Goal: Navigation & Orientation: Find specific page/section

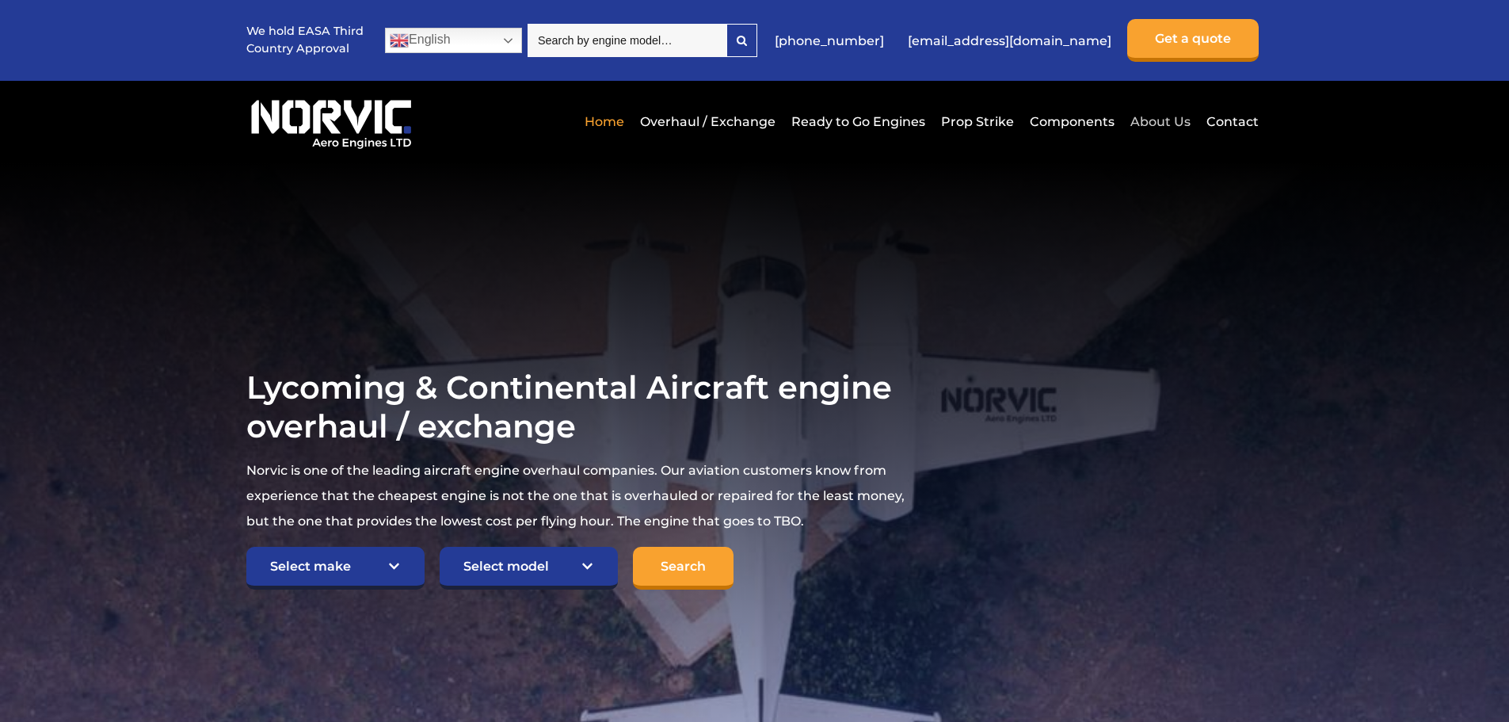
click at [1170, 124] on link "About Us" at bounding box center [1161, 121] width 68 height 39
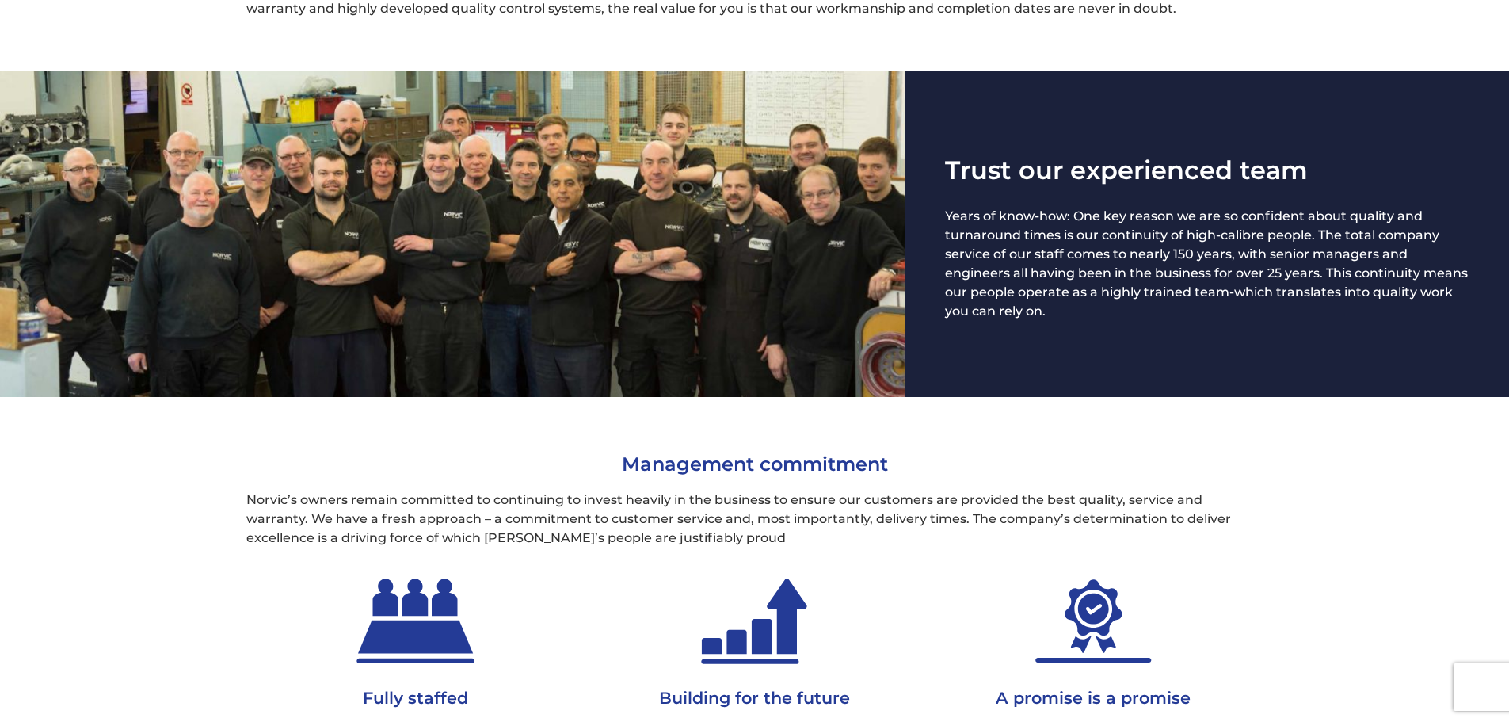
scroll to position [713, 0]
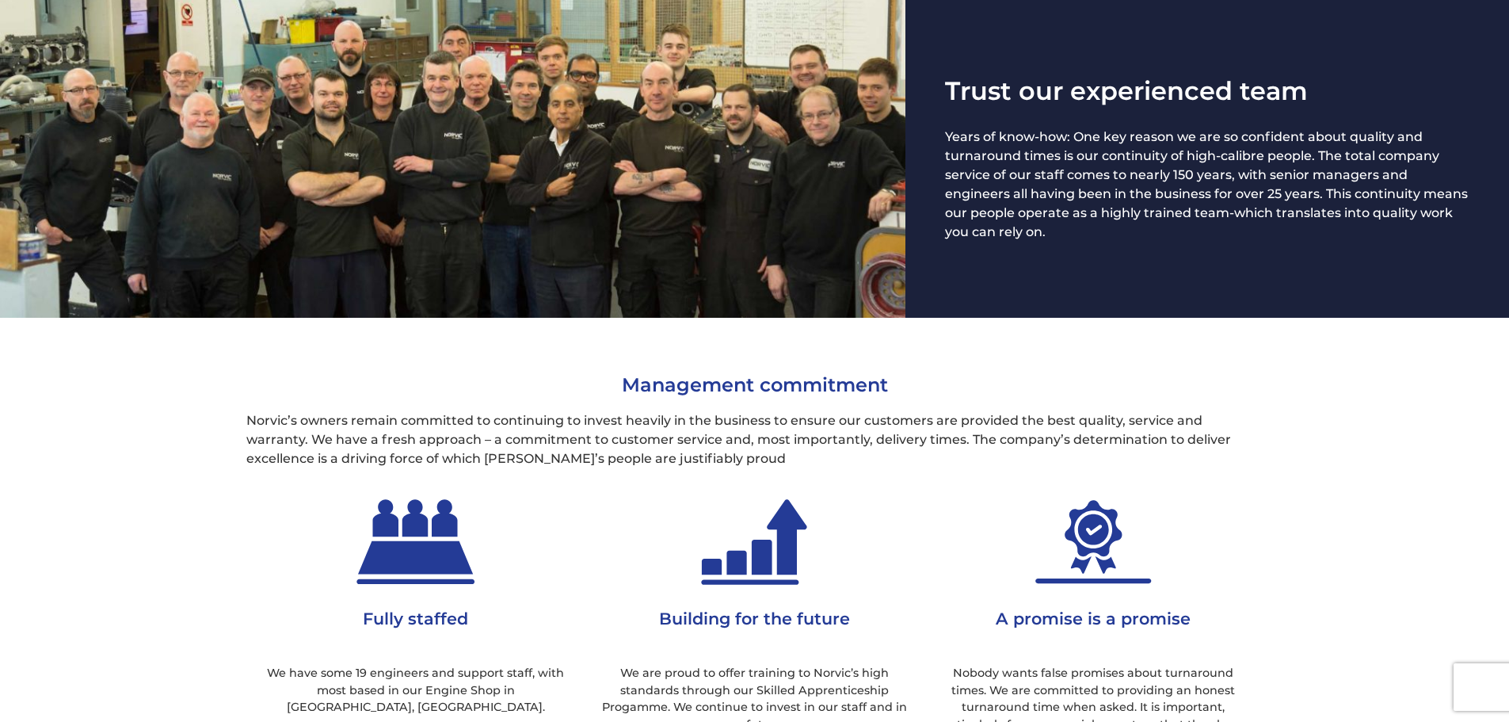
click at [438, 540] on img at bounding box center [416, 542] width 198 height 99
click at [433, 576] on img at bounding box center [416, 542] width 198 height 99
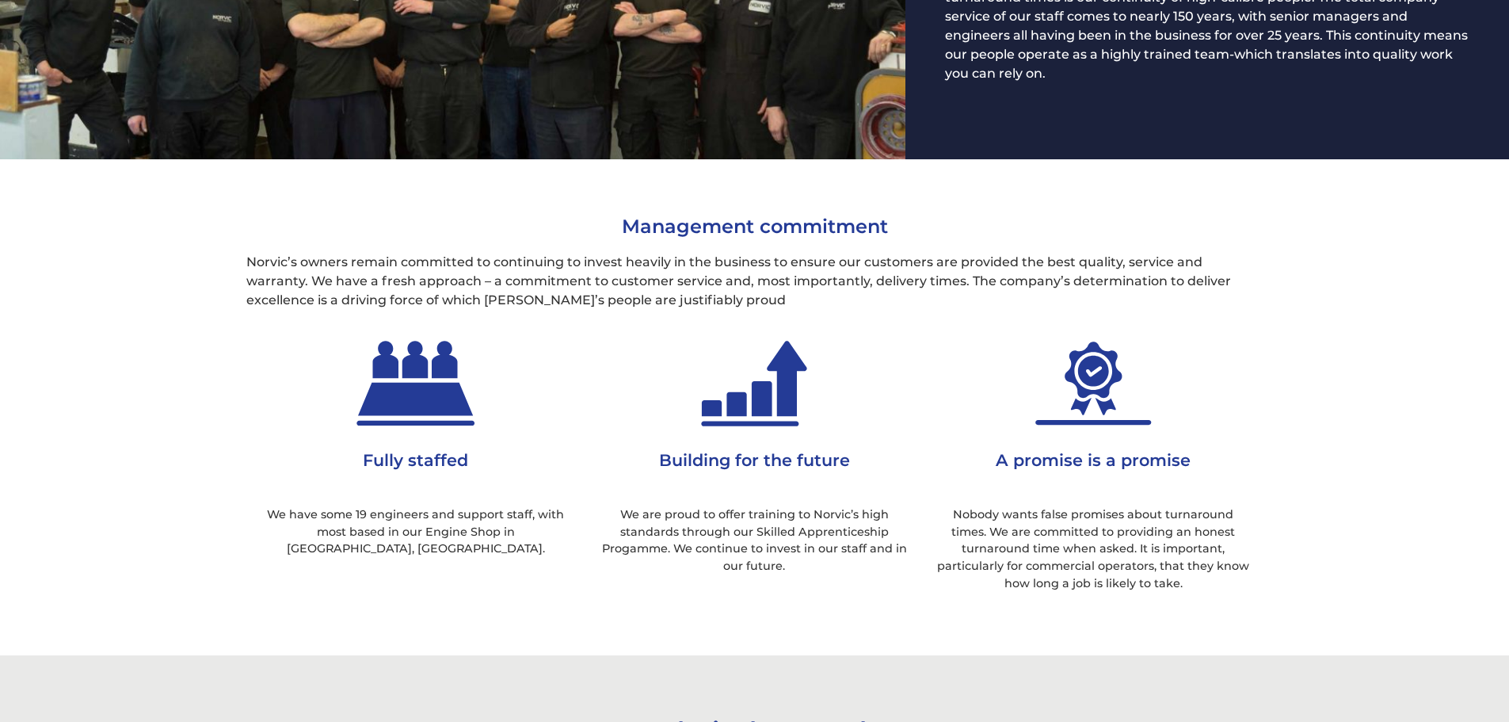
click at [391, 540] on p "We have some 19 engineers and support staff, with most based in our Engine Shop…" at bounding box center [415, 532] width 315 height 52
drag, startPoint x: 400, startPoint y: 418, endPoint x: 428, endPoint y: 421, distance: 27.8
click at [402, 418] on img at bounding box center [416, 383] width 198 height 99
click at [774, 420] on img at bounding box center [754, 383] width 198 height 99
click at [1103, 384] on img at bounding box center [1093, 383] width 198 height 99
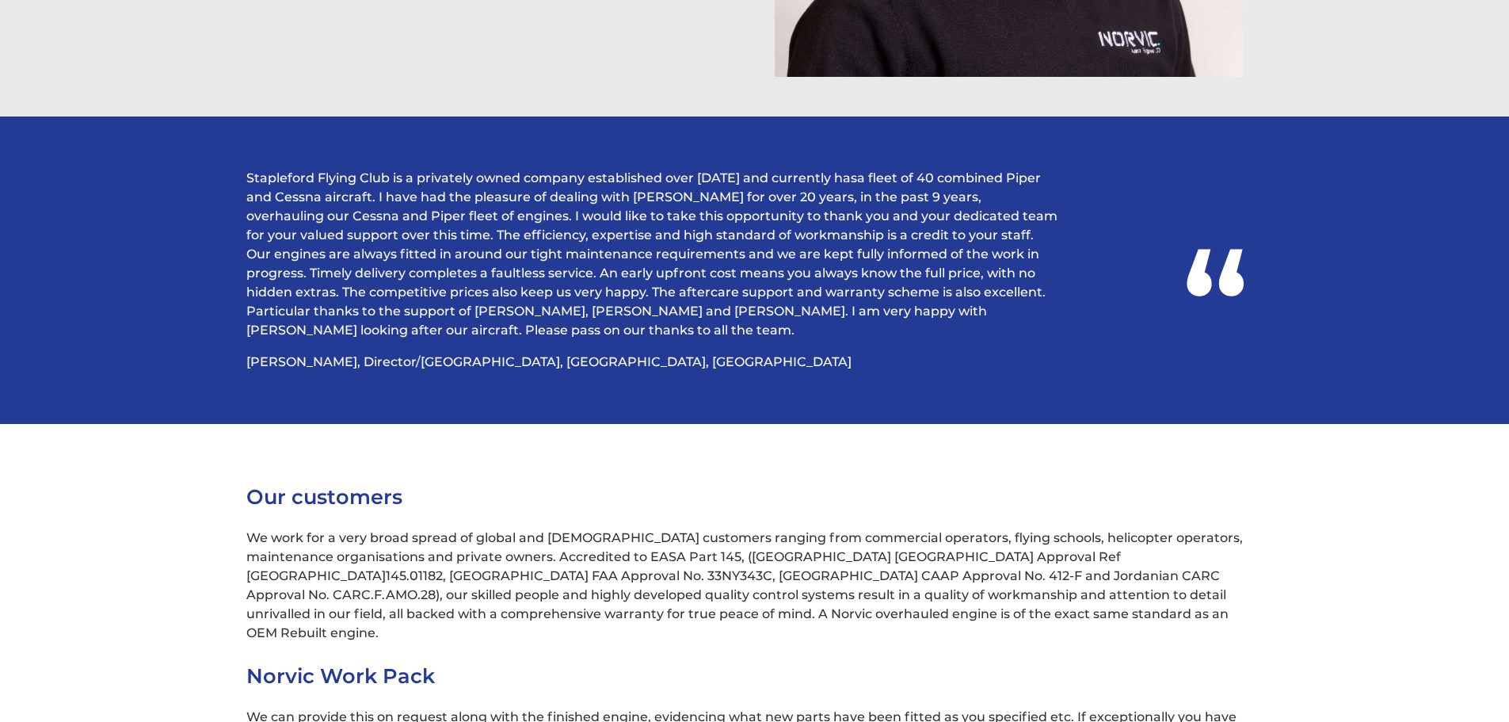
scroll to position [4437, 0]
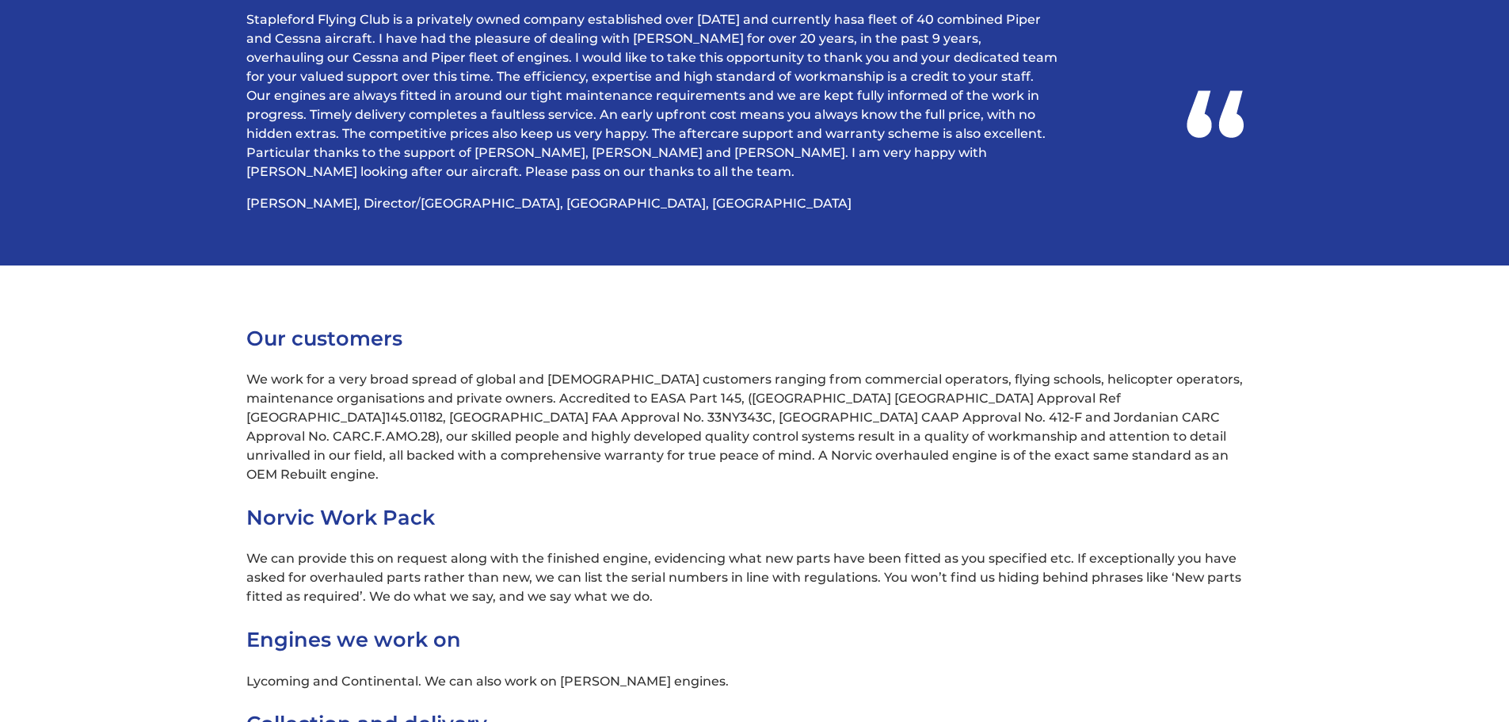
click at [849, 329] on h3 "Our customers" at bounding box center [754, 338] width 1017 height 25
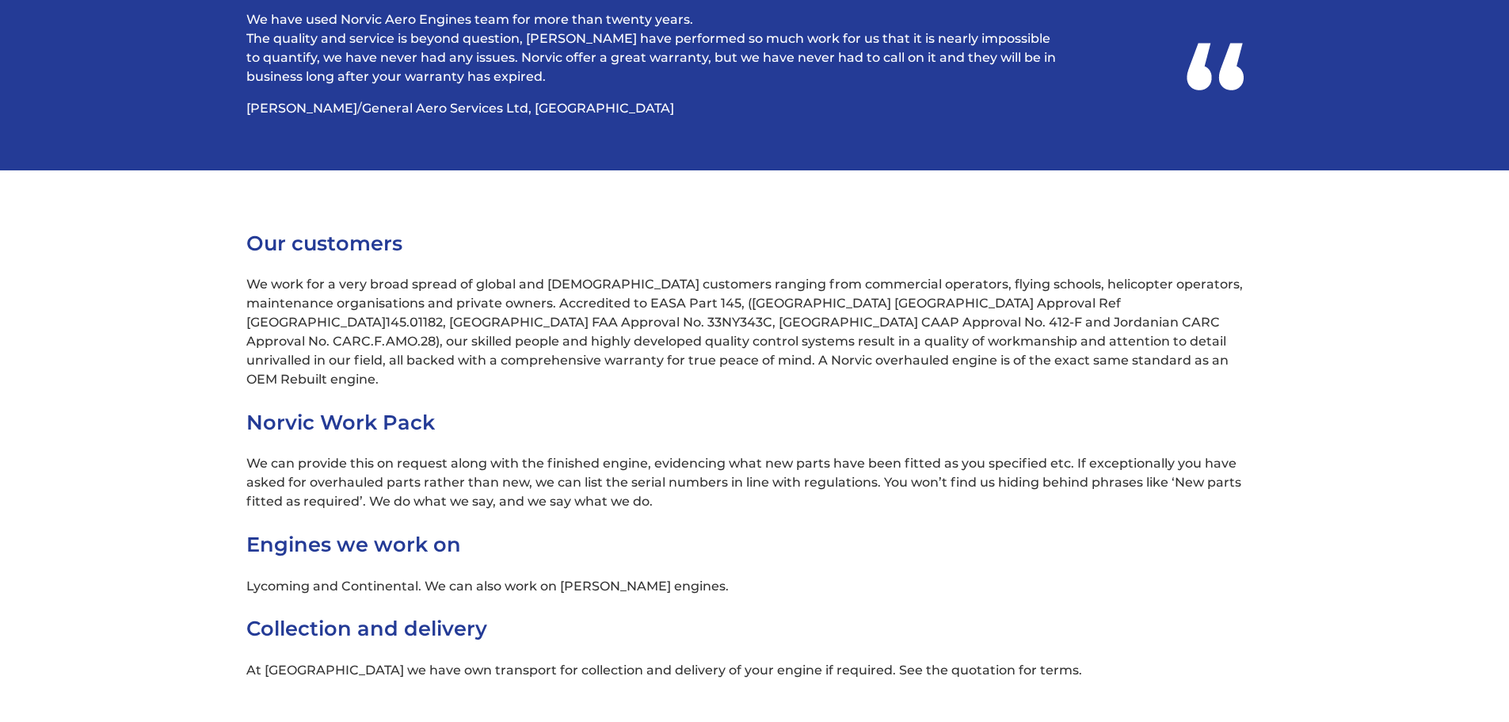
scroll to position [4200, 0]
